Goal: Find specific page/section: Find specific page/section

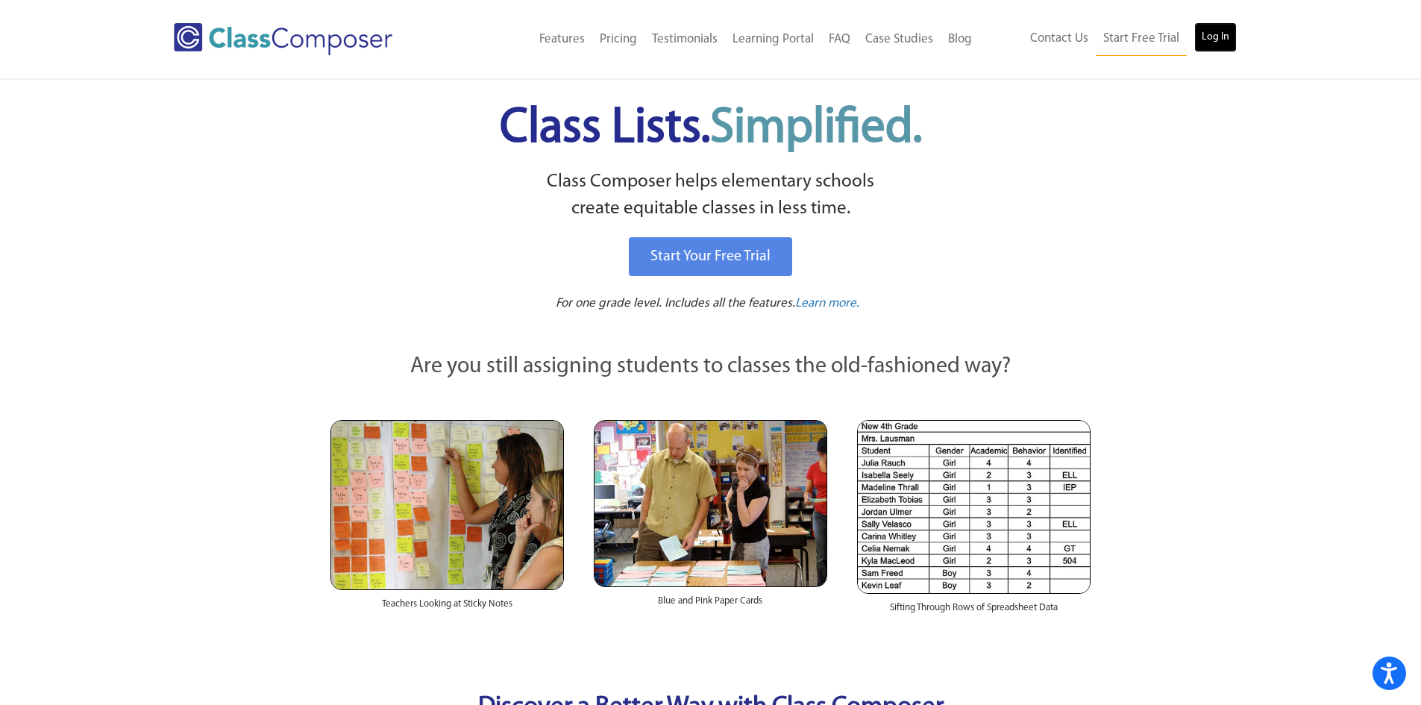
click at [1218, 29] on link "Log In" at bounding box center [1216, 37] width 43 height 30
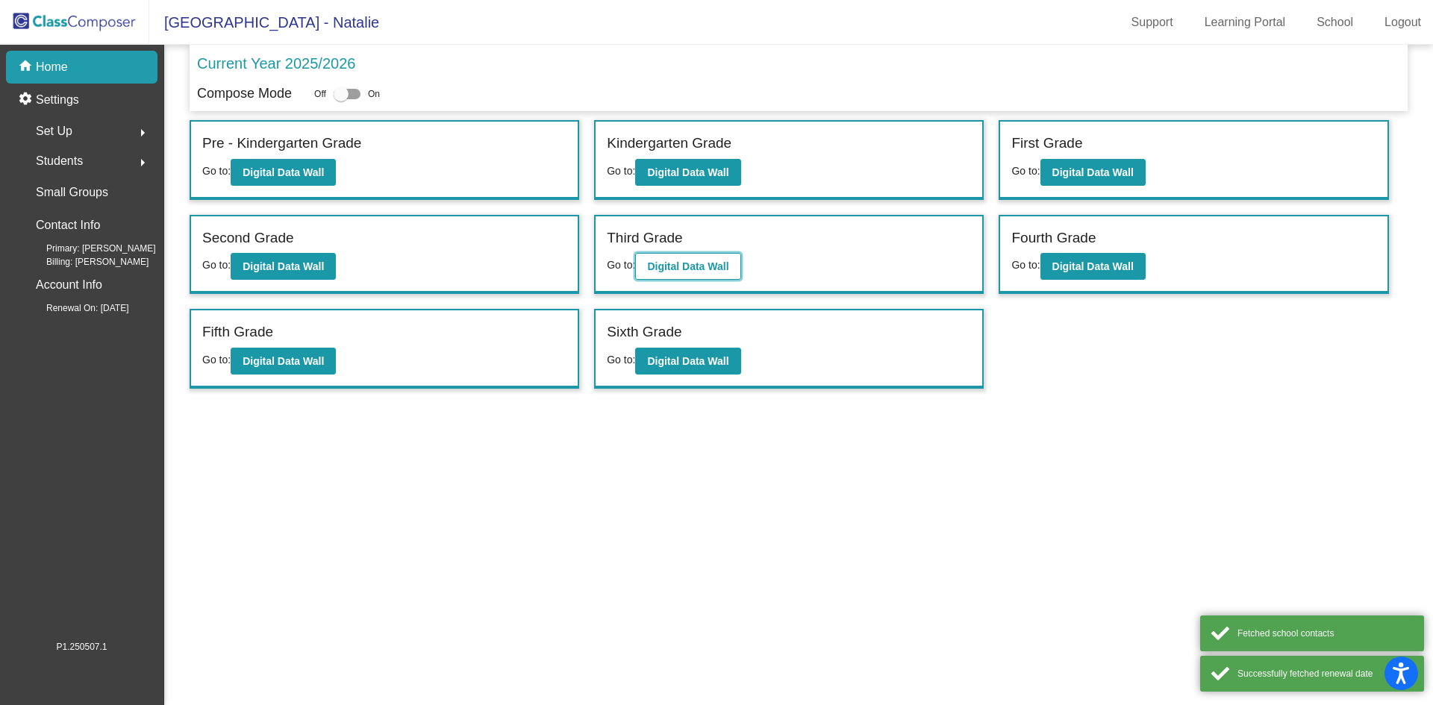
click at [686, 268] on b "Digital Data Wall" at bounding box center [687, 266] width 81 height 12
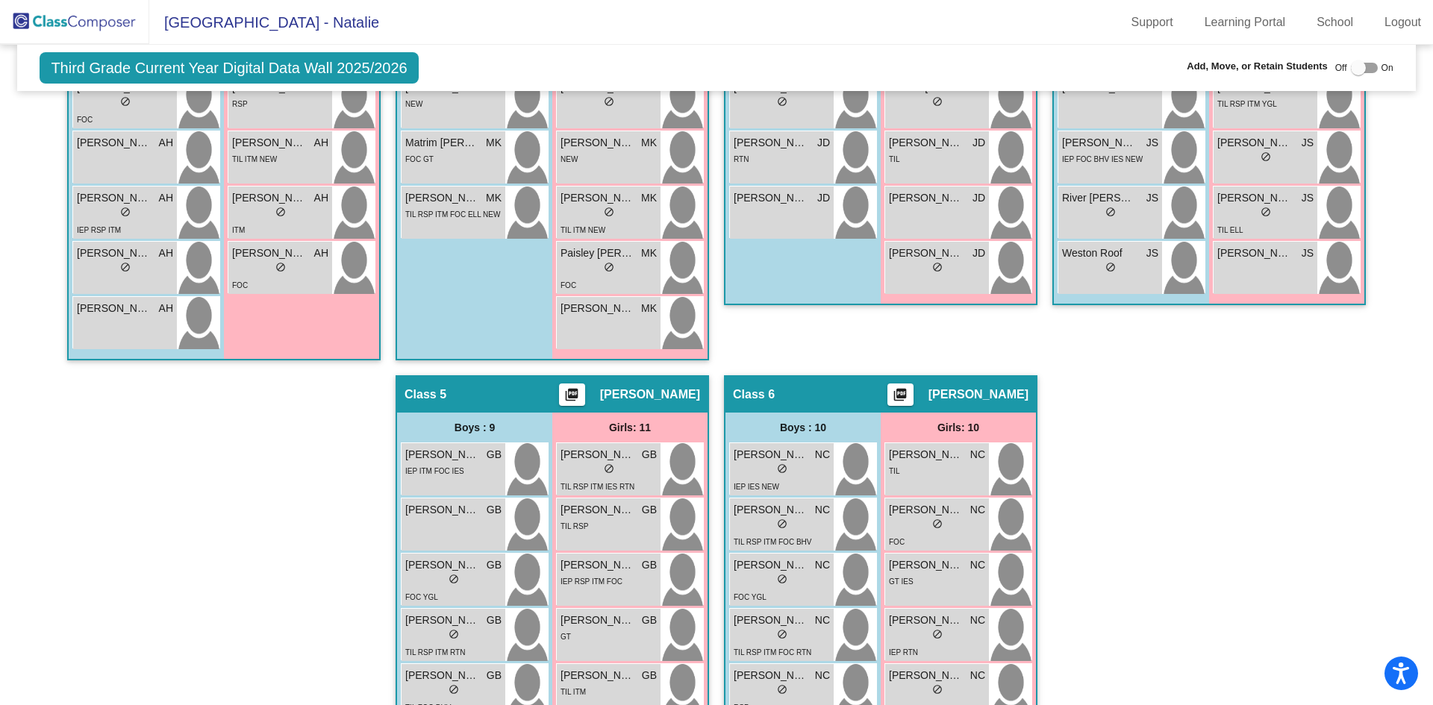
scroll to position [746, 0]
